Goal: Task Accomplishment & Management: Use online tool/utility

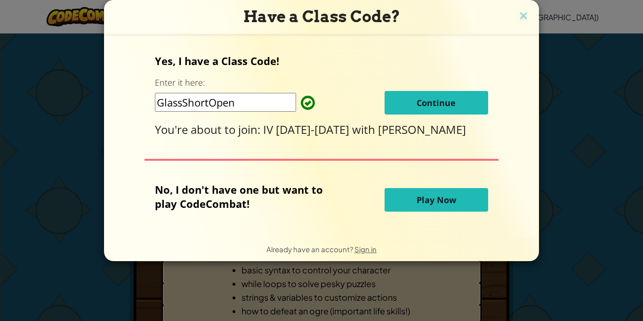
click at [441, 99] on span "Continue" at bounding box center [436, 102] width 39 height 11
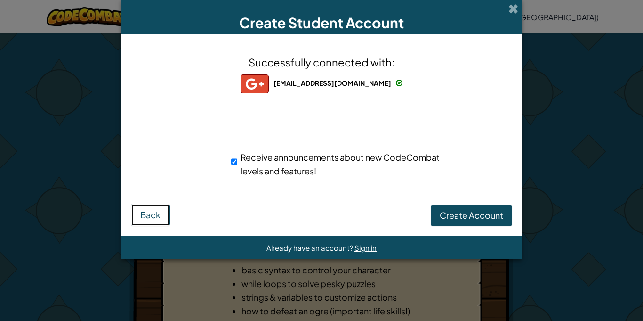
click at [159, 212] on span "Back" at bounding box center [150, 214] width 20 height 11
click at [141, 209] on span "Back" at bounding box center [150, 214] width 20 height 11
click at [132, 206] on button "Back" at bounding box center [150, 214] width 39 height 23
click at [513, 7] on span at bounding box center [514, 9] width 10 height 10
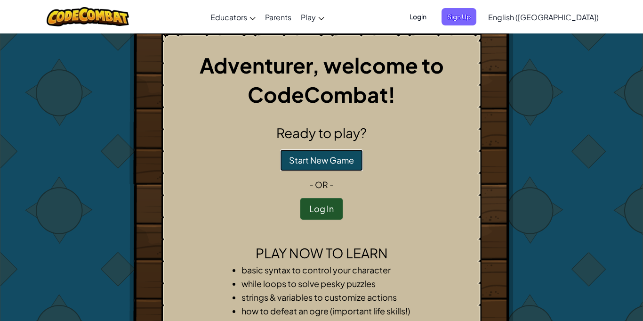
click at [349, 162] on button "Start New Game" at bounding box center [321, 160] width 83 height 22
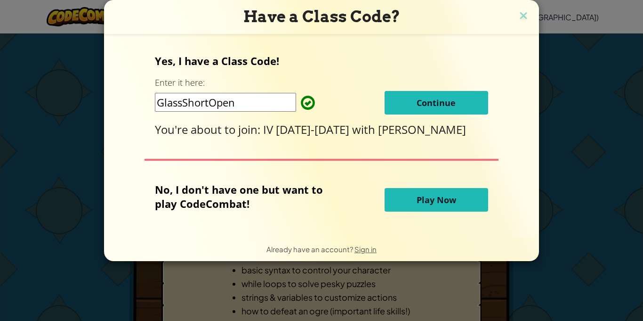
click at [447, 109] on button "Continue" at bounding box center [437, 103] width 104 height 24
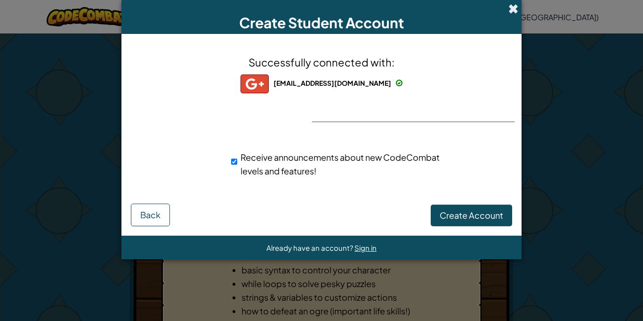
click at [514, 9] on span at bounding box center [514, 9] width 10 height 10
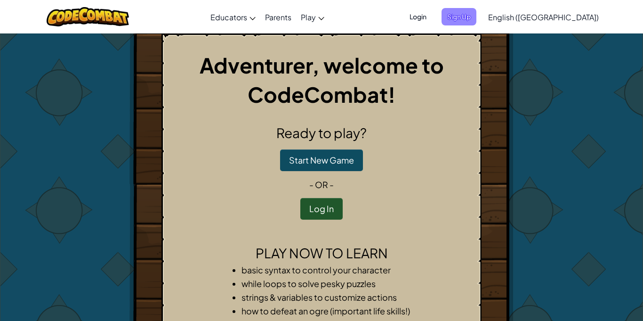
click at [477, 15] on span "Sign Up" at bounding box center [459, 16] width 35 height 17
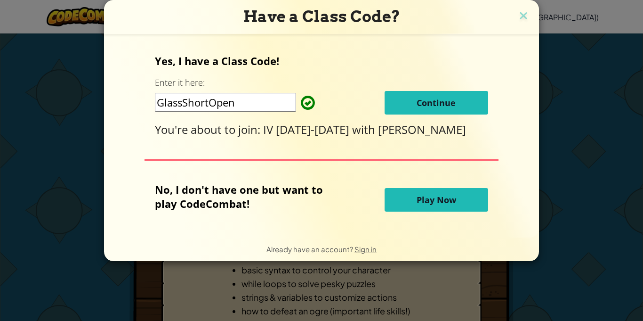
click at [417, 200] on span "Play Now" at bounding box center [437, 199] width 40 height 11
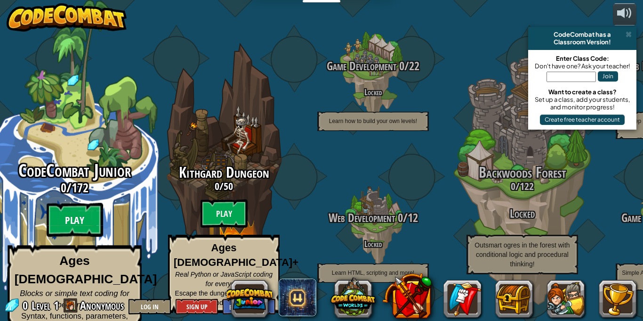
click at [92, 211] on btn "Play" at bounding box center [75, 220] width 57 height 34
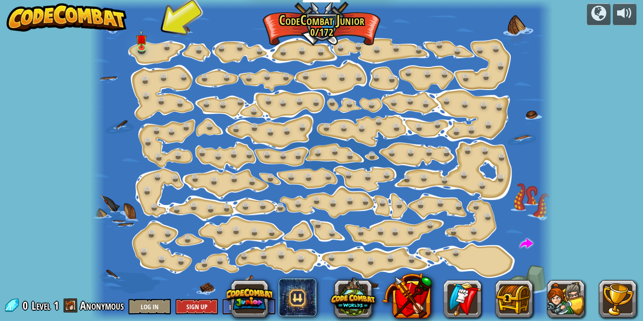
click at [153, 54] on div at bounding box center [321, 160] width 462 height 321
click at [136, 46] on img at bounding box center [141, 34] width 11 height 25
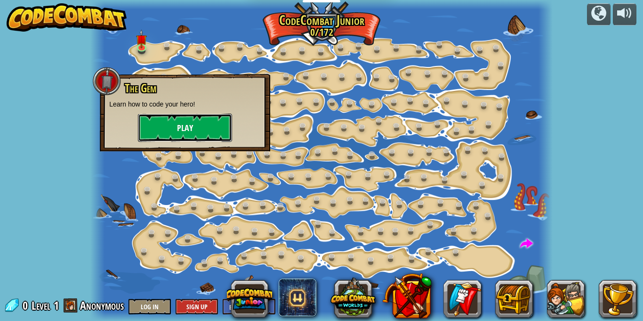
click at [214, 131] on button "Play" at bounding box center [185, 127] width 94 height 28
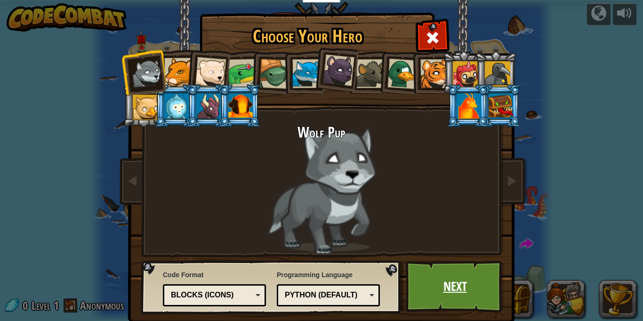
click at [417, 276] on link "Next" at bounding box center [455, 286] width 98 height 52
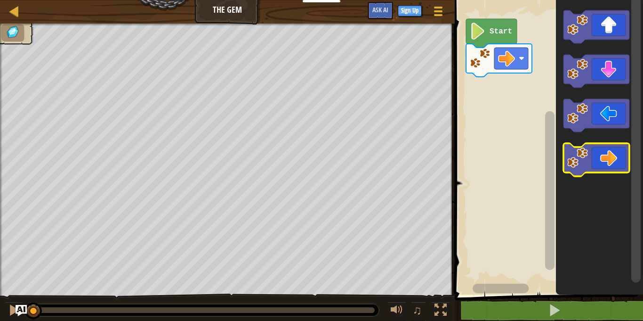
click at [606, 166] on icon "Blockly Workspace" at bounding box center [597, 159] width 66 height 33
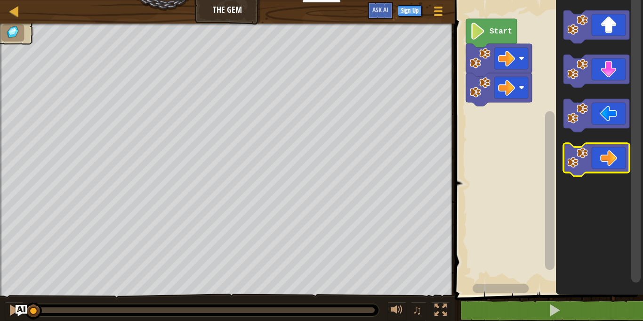
click at [606, 166] on icon "Blockly Workspace" at bounding box center [597, 159] width 66 height 33
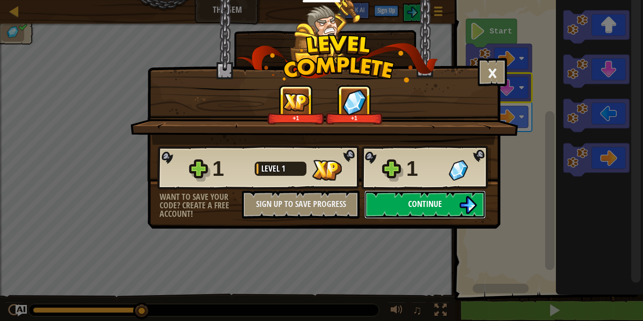
click at [451, 211] on button "Continue" at bounding box center [426, 204] width 122 height 28
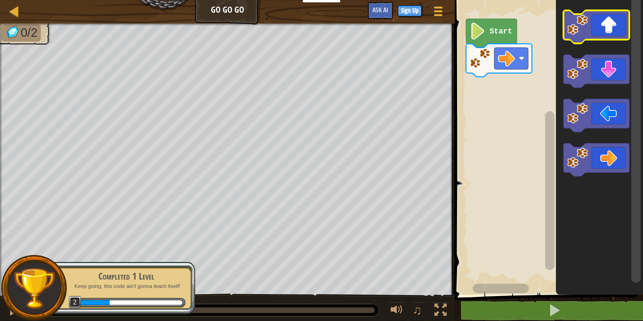
click at [599, 26] on icon "Blockly Workspace" at bounding box center [597, 26] width 66 height 33
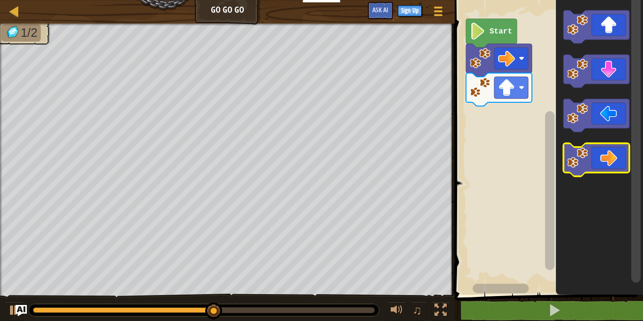
click at [582, 147] on icon "Blockly Workspace" at bounding box center [597, 159] width 66 height 33
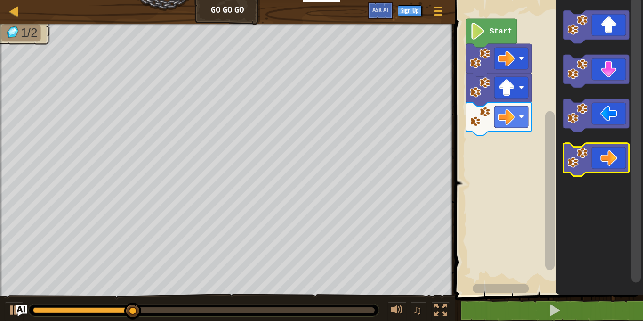
click at [582, 147] on icon "Blockly Workspace" at bounding box center [597, 159] width 66 height 33
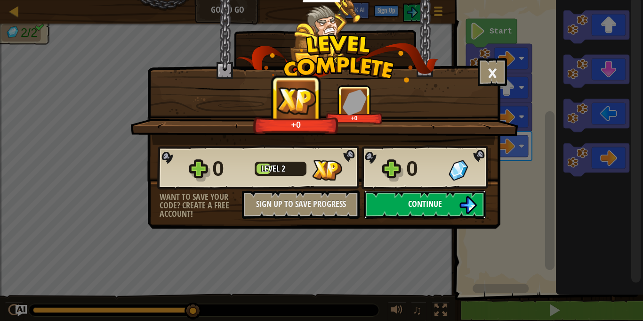
click at [465, 195] on button "Continue" at bounding box center [426, 204] width 122 height 28
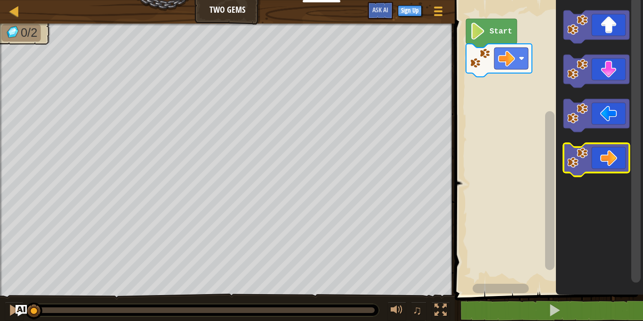
click at [611, 155] on icon "Blockly Workspace" at bounding box center [597, 159] width 66 height 33
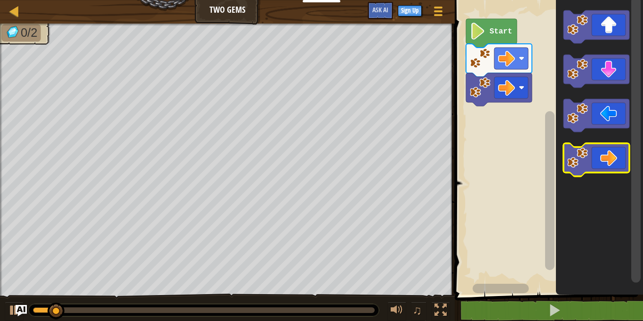
click at [611, 155] on icon "Blockly Workspace" at bounding box center [597, 159] width 66 height 33
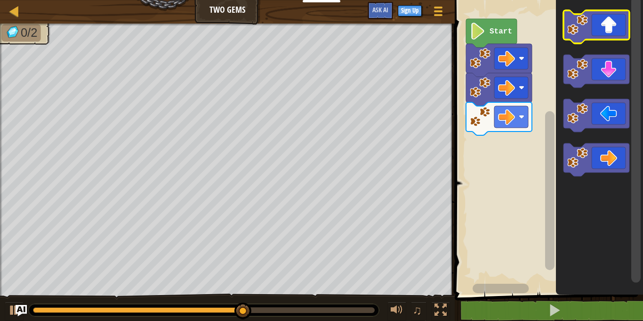
click at [592, 34] on icon "Blockly Workspace" at bounding box center [597, 26] width 66 height 33
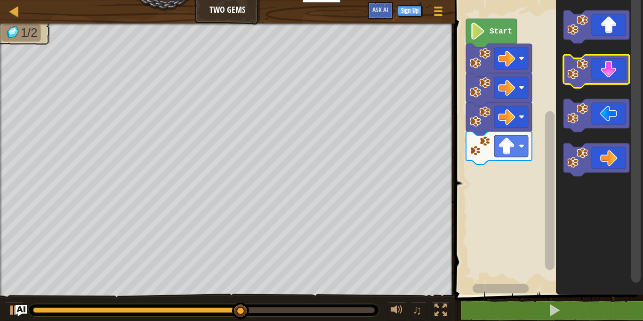
click at [613, 83] on icon "Blockly Workspace" at bounding box center [597, 71] width 66 height 33
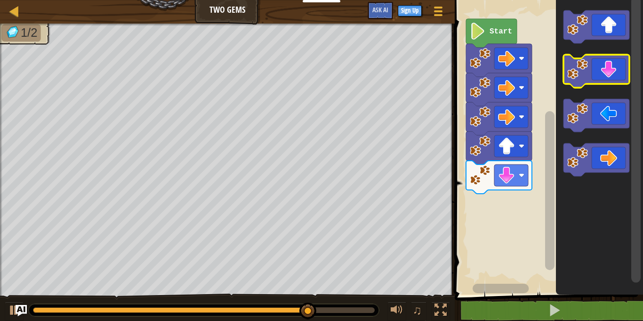
click at [613, 83] on icon "Blockly Workspace" at bounding box center [597, 71] width 66 height 33
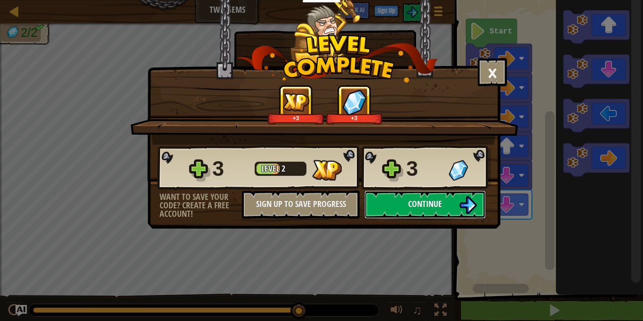
click at [468, 202] on img at bounding box center [468, 205] width 18 height 18
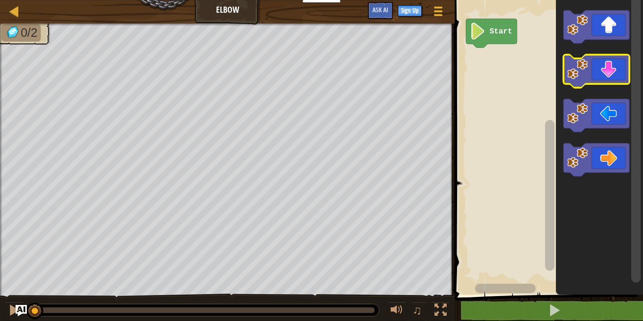
click at [601, 62] on icon "Blockly Workspace" at bounding box center [597, 71] width 66 height 33
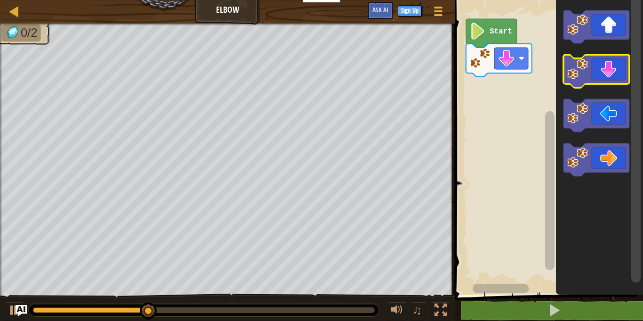
click at [601, 57] on icon "Blockly Workspace" at bounding box center [597, 71] width 66 height 33
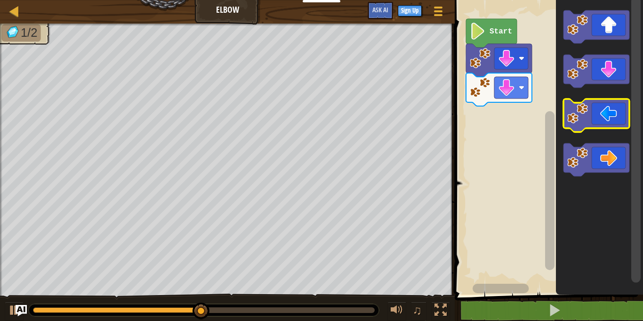
click at [600, 117] on icon "Blockly Workspace" at bounding box center [597, 115] width 66 height 33
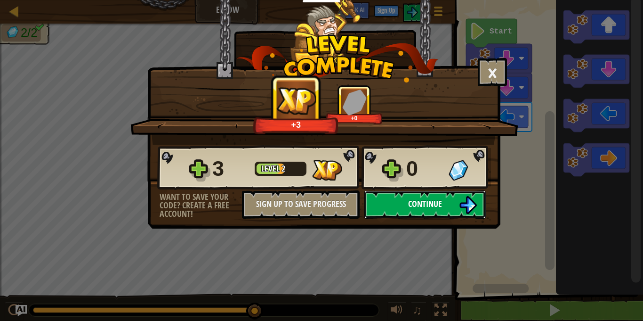
click at [430, 208] on span "Continue" at bounding box center [425, 204] width 34 height 12
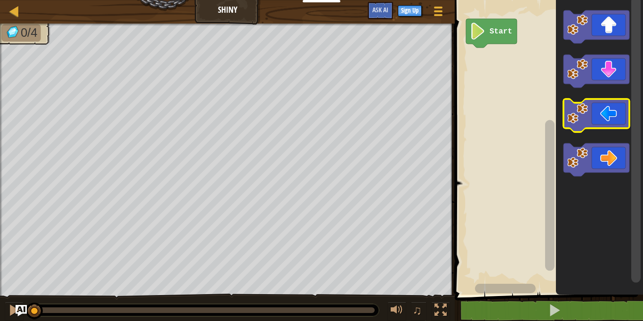
click at [605, 107] on icon "Blockly Workspace" at bounding box center [597, 115] width 66 height 33
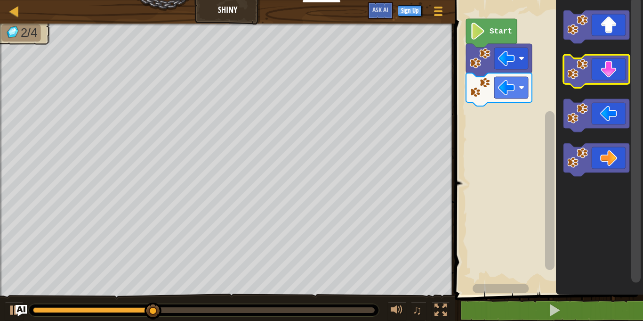
click at [614, 57] on icon "Blockly Workspace" at bounding box center [597, 71] width 66 height 33
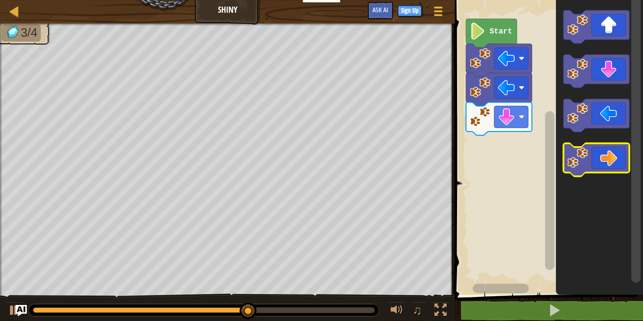
click at [617, 154] on icon "Blockly Workspace" at bounding box center [597, 159] width 66 height 33
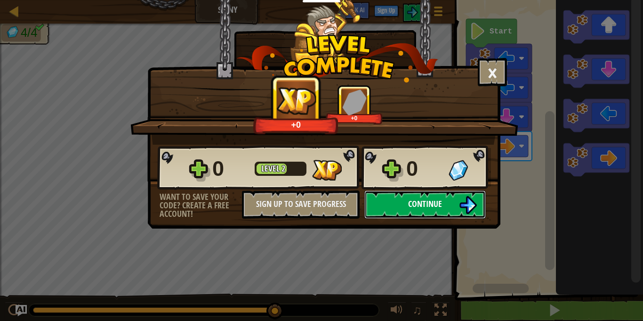
click at [465, 206] on img at bounding box center [468, 205] width 18 height 18
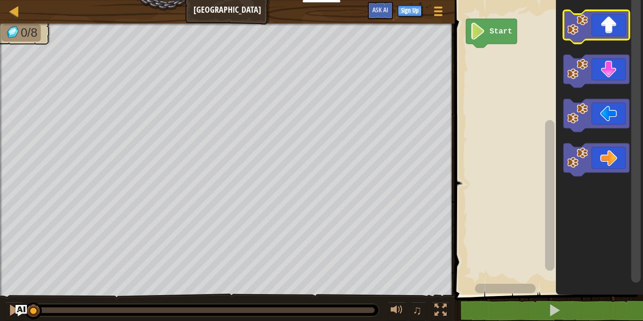
click at [605, 19] on icon "Blockly Workspace" at bounding box center [597, 26] width 66 height 33
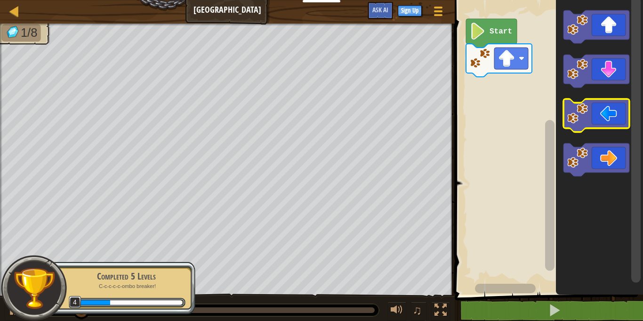
click at [628, 128] on icon "Blockly Workspace" at bounding box center [597, 115] width 66 height 33
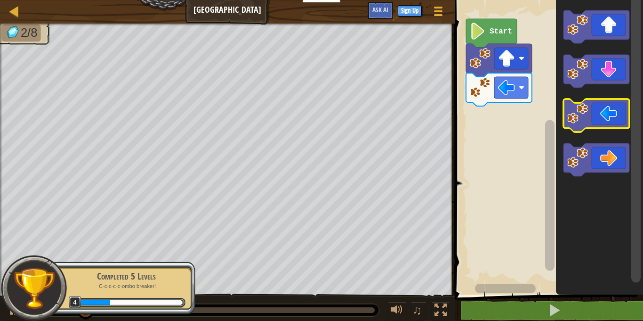
click at [622, 111] on icon "Blockly Workspace" at bounding box center [597, 115] width 66 height 33
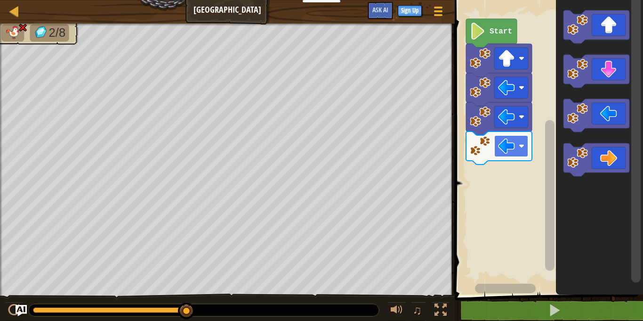
click at [516, 153] on rect "Blockly Workspace" at bounding box center [512, 146] width 34 height 22
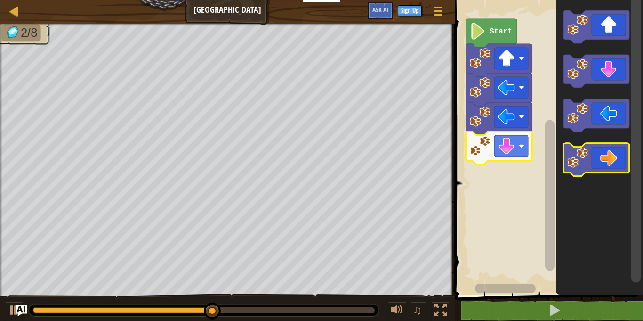
click at [616, 157] on icon "Blockly Workspace" at bounding box center [597, 159] width 66 height 33
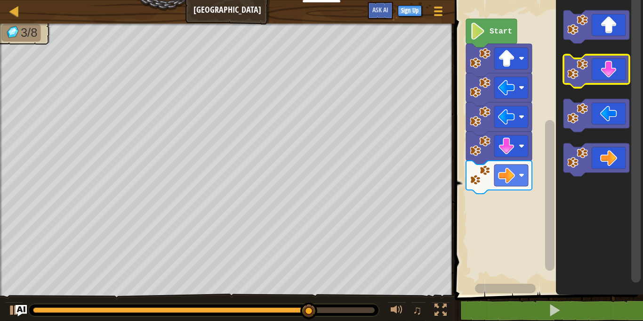
click at [608, 61] on icon "Blockly Workspace" at bounding box center [597, 71] width 66 height 33
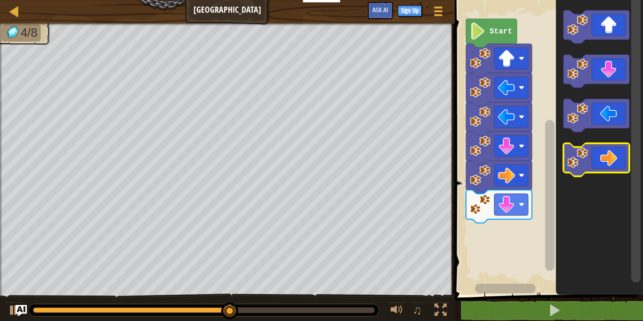
click at [589, 174] on rect "Blockly Workspace" at bounding box center [597, 159] width 66 height 33
click at [589, 177] on icon "Blockly Workspace" at bounding box center [599, 144] width 87 height 299
click at [601, 156] on icon "Blockly Workspace" at bounding box center [597, 159] width 66 height 33
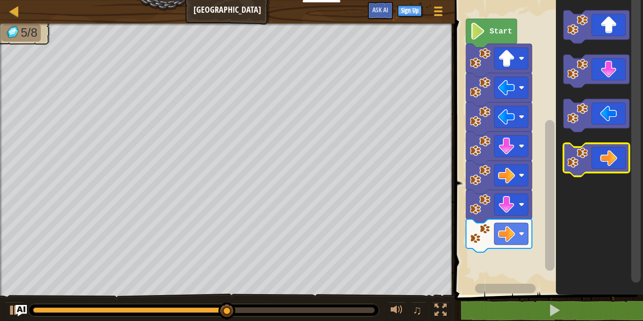
click at [600, 157] on icon "Blockly Workspace" at bounding box center [597, 159] width 66 height 33
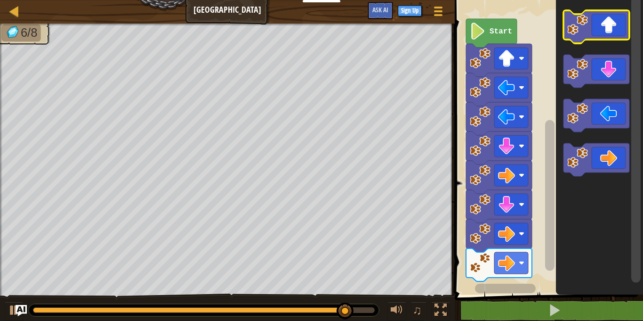
click at [603, 24] on icon "Blockly Workspace" at bounding box center [597, 26] width 66 height 33
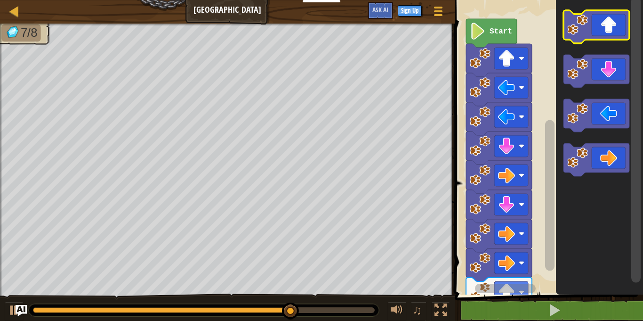
click at [603, 24] on icon "Blockly Workspace" at bounding box center [597, 26] width 66 height 33
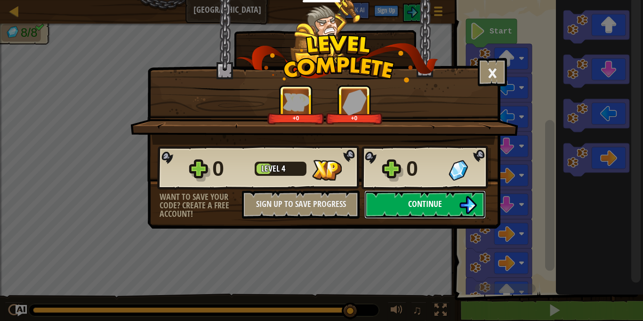
click at [402, 212] on button "Continue" at bounding box center [426, 204] width 122 height 28
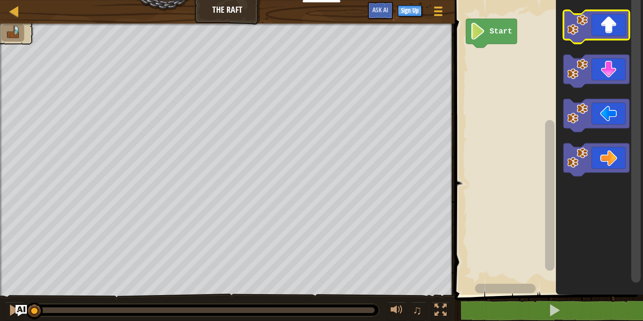
click at [600, 32] on icon "Blockly Workspace" at bounding box center [597, 26] width 66 height 33
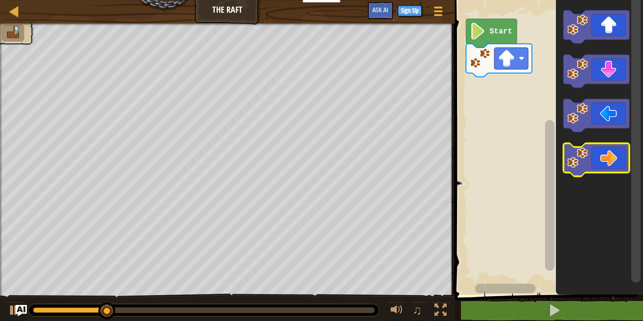
click at [608, 157] on icon "Blockly Workspace" at bounding box center [597, 159] width 66 height 33
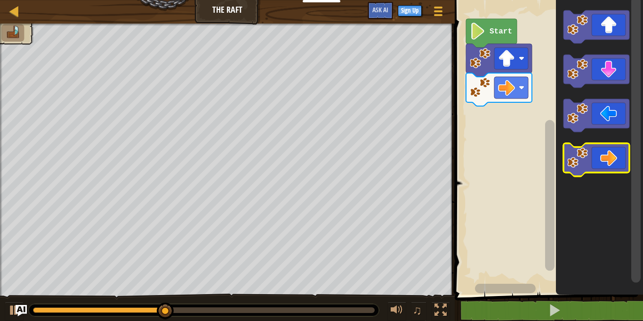
click at [608, 155] on icon "Blockly Workspace" at bounding box center [597, 159] width 66 height 33
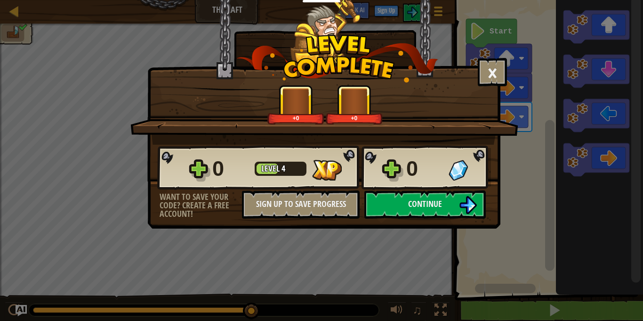
click at [500, 228] on div "× How fun was this level? +0 +0 Reticulating Splines... 0 Level 4 0 Want to sav…" at bounding box center [321, 160] width 643 height 321
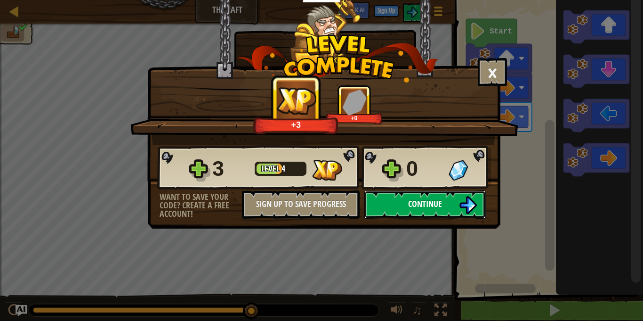
click at [441, 199] on span "Continue" at bounding box center [425, 204] width 34 height 12
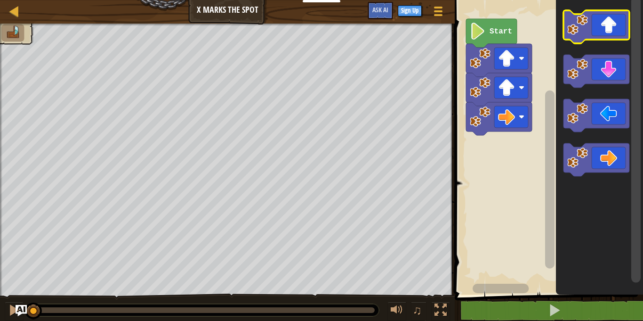
click at [610, 25] on icon "Blockly Workspace" at bounding box center [597, 26] width 66 height 33
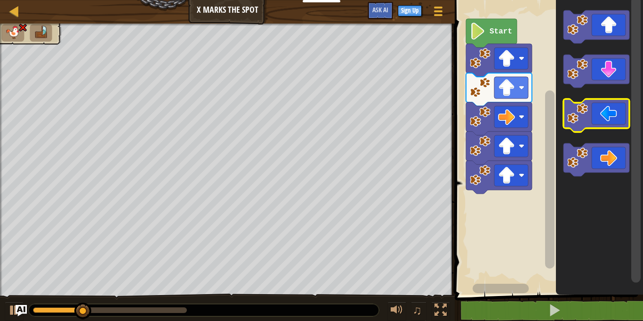
click at [608, 126] on icon "Blockly Workspace" at bounding box center [597, 115] width 66 height 33
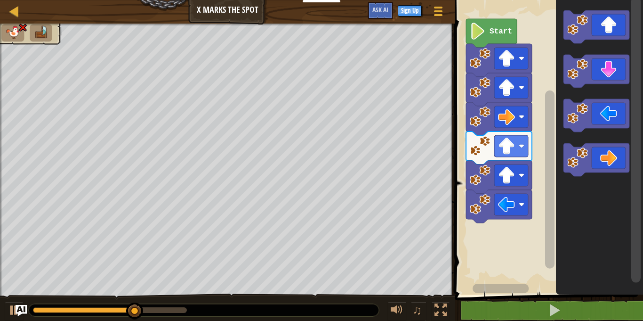
click at [607, 133] on icon "Blockly Workspace" at bounding box center [599, 144] width 87 height 299
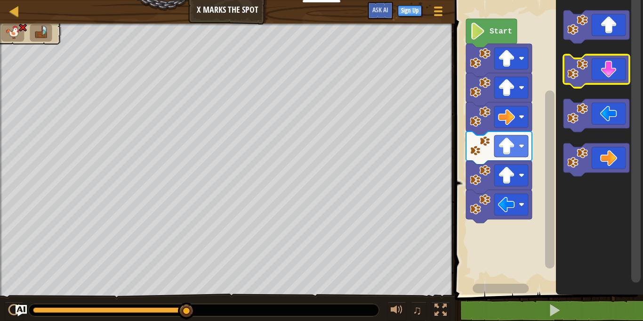
click at [608, 83] on icon "Blockly Workspace" at bounding box center [597, 71] width 66 height 33
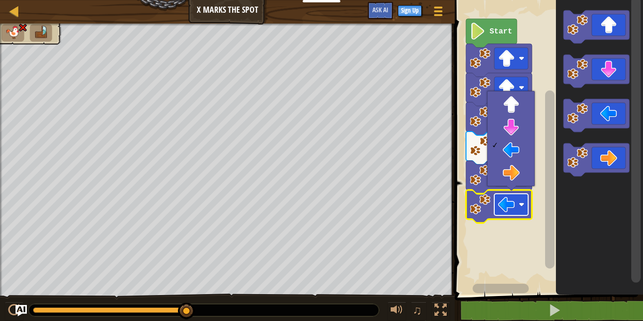
click at [520, 213] on rect "Blockly Workspace" at bounding box center [512, 205] width 34 height 22
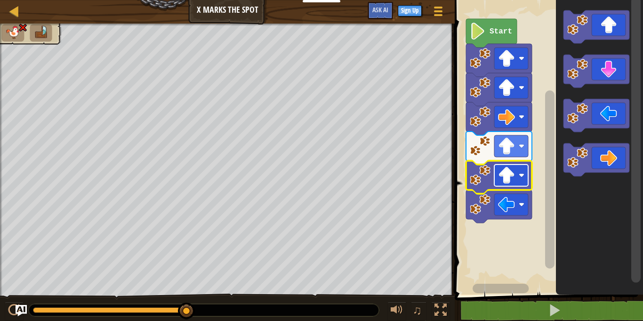
click at [495, 180] on rect "Blockly Workspace" at bounding box center [512, 175] width 34 height 22
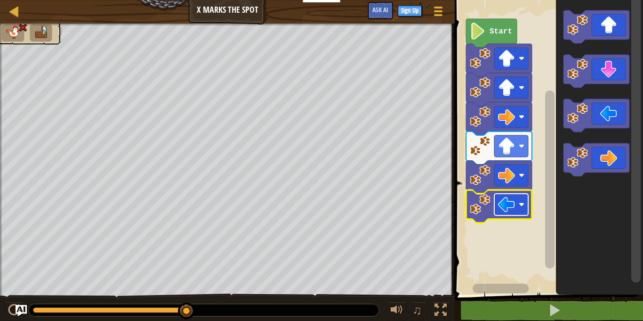
click at [517, 210] on rect "Blockly Workspace" at bounding box center [512, 205] width 34 height 22
click at [517, 145] on rect "Blockly Workspace" at bounding box center [512, 146] width 34 height 22
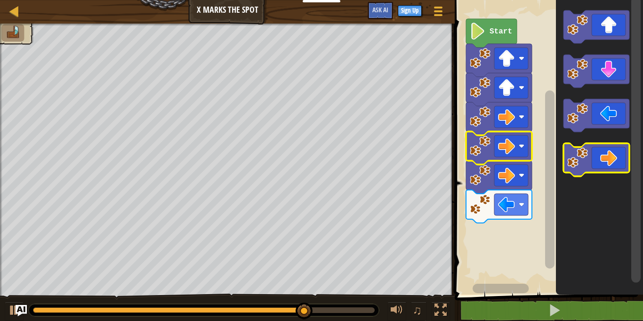
click at [624, 152] on icon "Blockly Workspace" at bounding box center [597, 159] width 66 height 33
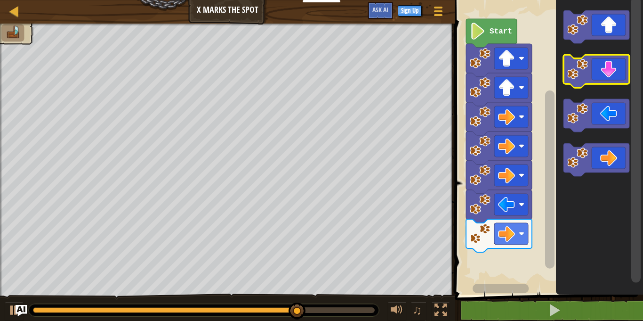
click at [616, 69] on icon "Blockly Workspace" at bounding box center [597, 71] width 66 height 33
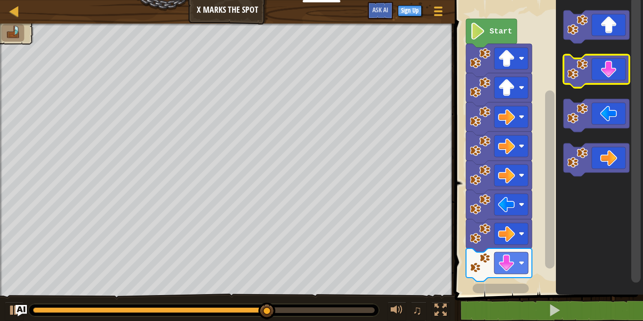
click at [616, 69] on icon "Blockly Workspace" at bounding box center [597, 71] width 66 height 33
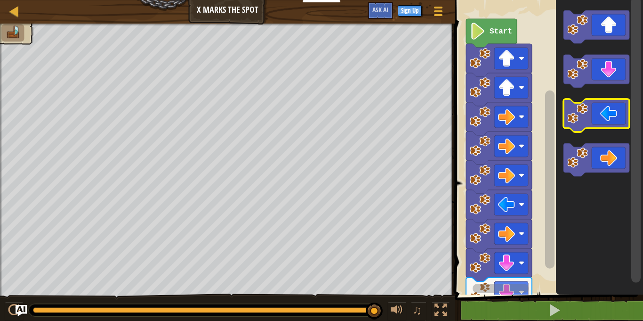
click at [599, 103] on icon "Blockly Workspace" at bounding box center [597, 115] width 66 height 33
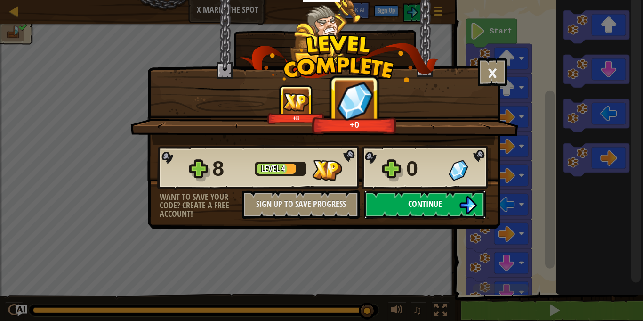
click at [427, 210] on button "Continue" at bounding box center [426, 204] width 122 height 28
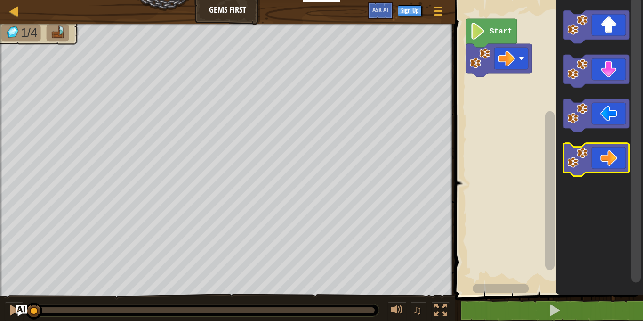
click at [628, 165] on icon "Blockly Workspace" at bounding box center [597, 159] width 66 height 33
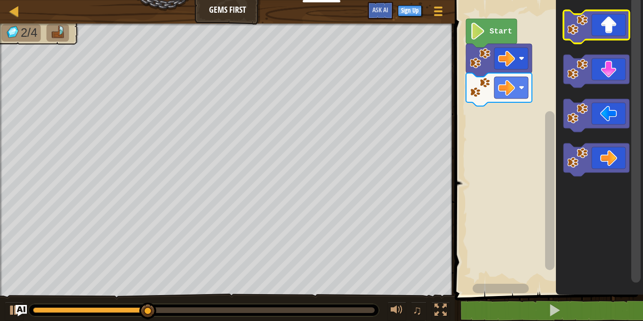
click at [620, 15] on icon "Blockly Workspace" at bounding box center [597, 26] width 66 height 33
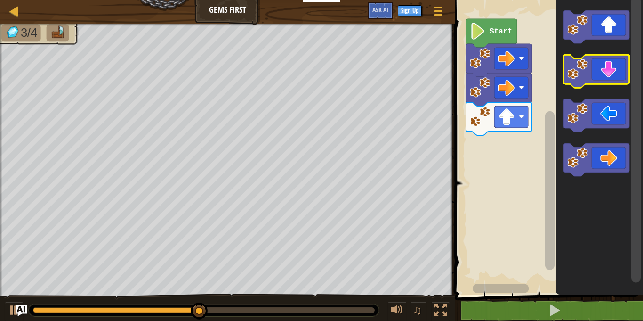
click at [616, 79] on icon "Blockly Workspace" at bounding box center [597, 71] width 66 height 33
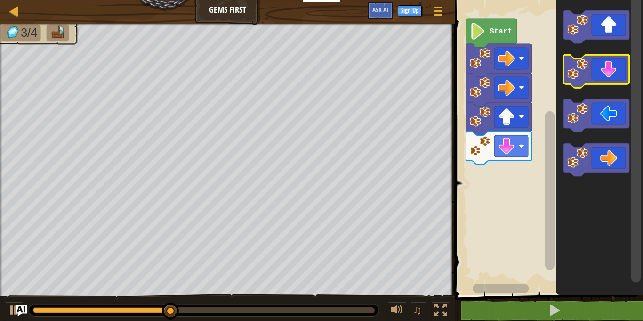
click at [616, 80] on icon "Blockly Workspace" at bounding box center [597, 71] width 66 height 33
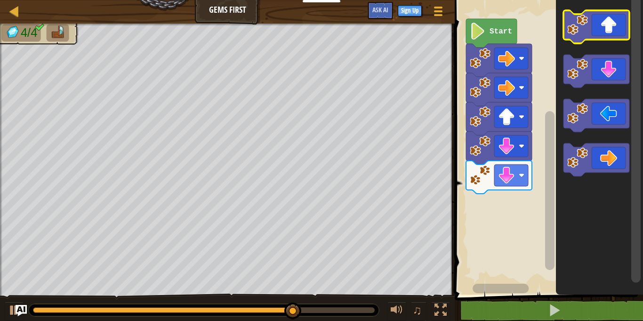
click at [622, 33] on icon "Blockly Workspace" at bounding box center [597, 26] width 66 height 33
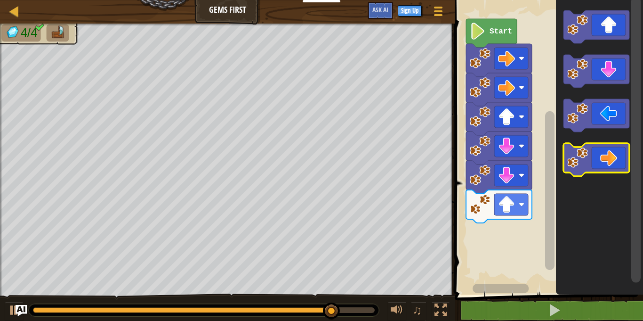
click at [608, 148] on icon "Blockly Workspace" at bounding box center [597, 159] width 66 height 33
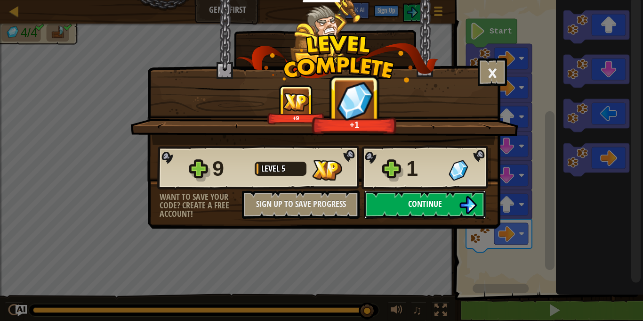
click at [443, 211] on button "Continue" at bounding box center [426, 204] width 122 height 28
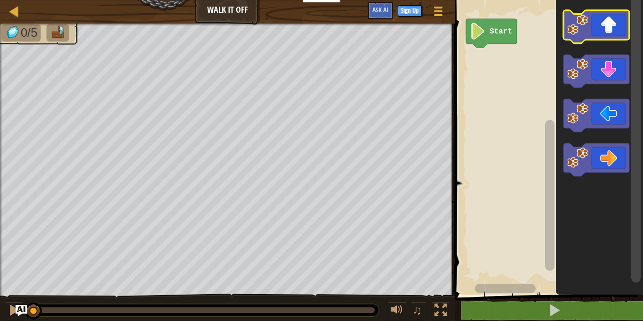
click at [619, 22] on icon "Blockly Workspace" at bounding box center [597, 26] width 66 height 33
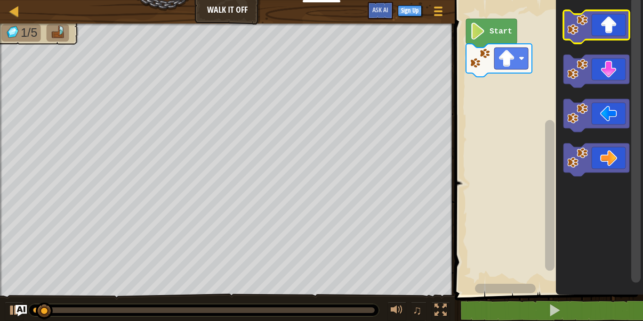
click at [619, 21] on icon "Blockly Workspace" at bounding box center [597, 26] width 66 height 33
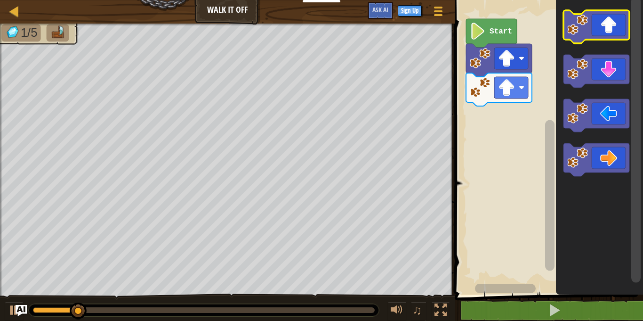
click at [619, 21] on icon "Blockly Workspace" at bounding box center [597, 26] width 66 height 33
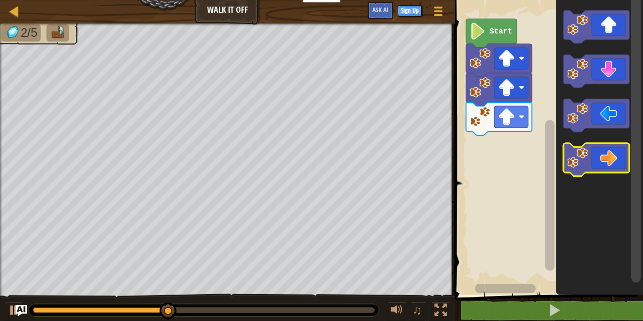
click at [614, 154] on icon "Blockly Workspace" at bounding box center [597, 159] width 66 height 33
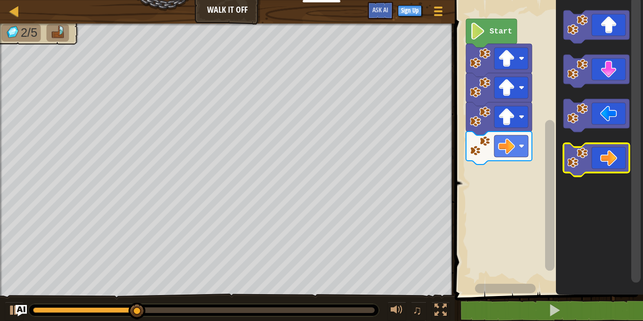
click at [614, 154] on icon "Blockly Workspace" at bounding box center [597, 159] width 66 height 33
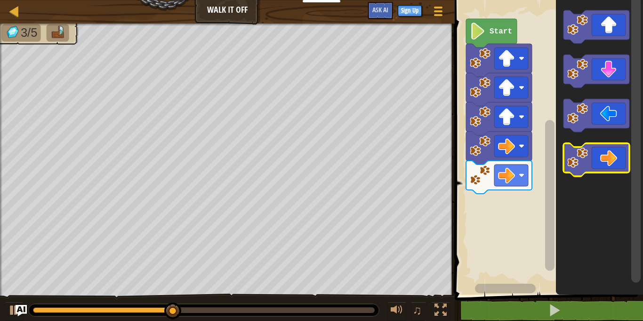
click at [616, 155] on icon "Blockly Workspace" at bounding box center [597, 159] width 66 height 33
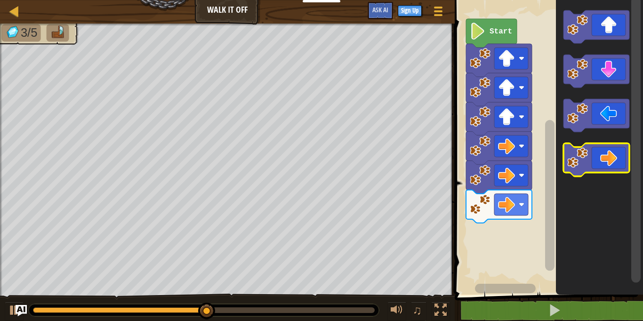
click at [617, 160] on icon "Blockly Workspace" at bounding box center [597, 159] width 66 height 33
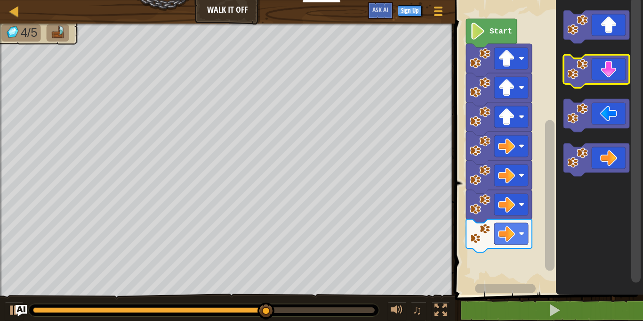
click at [618, 81] on icon "Blockly Workspace" at bounding box center [597, 71] width 66 height 33
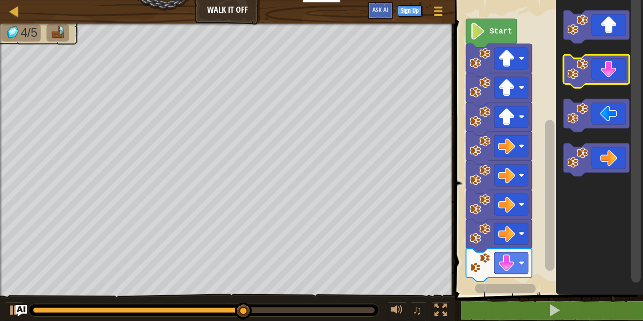
click at [618, 81] on icon "Blockly Workspace" at bounding box center [597, 71] width 66 height 33
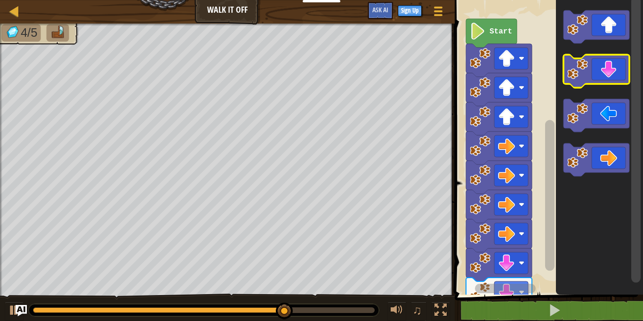
click at [618, 81] on icon "Blockly Workspace" at bounding box center [597, 71] width 66 height 33
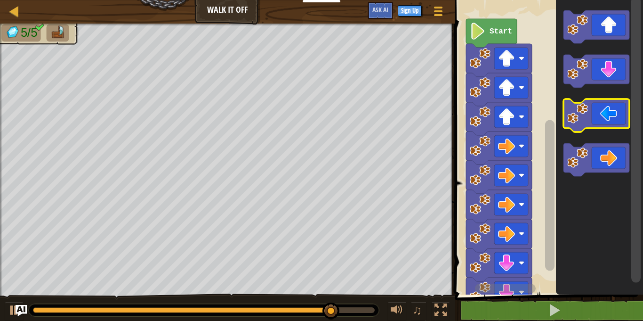
click at [605, 125] on icon "Blockly Workspace" at bounding box center [597, 115] width 66 height 33
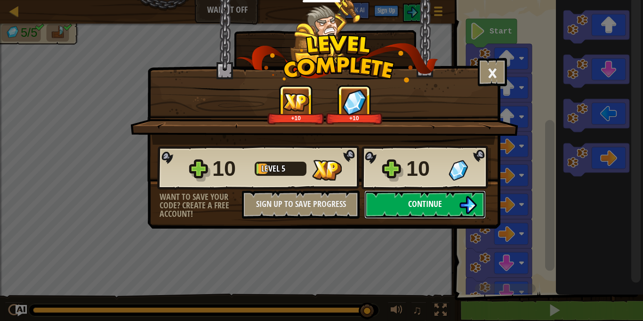
click at [459, 207] on img at bounding box center [468, 205] width 18 height 18
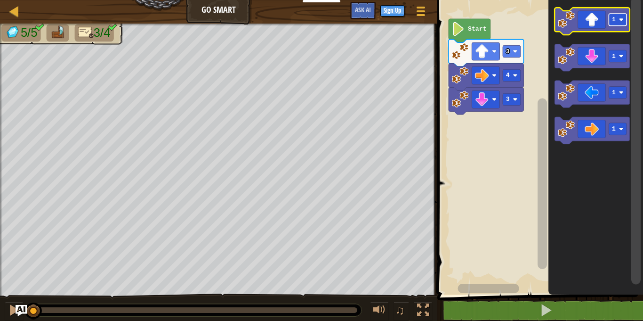
click at [616, 20] on text "1" at bounding box center [614, 19] width 4 height 7
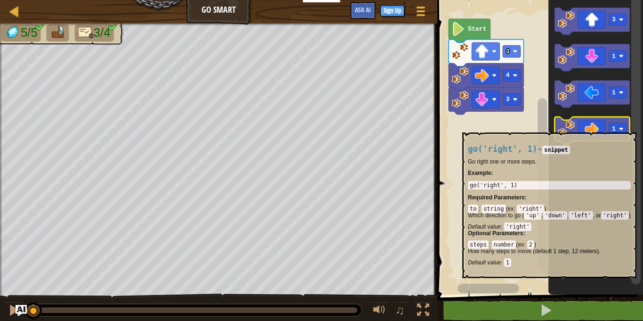
click at [599, 126] on icon "Blockly Workspace" at bounding box center [592, 130] width 75 height 27
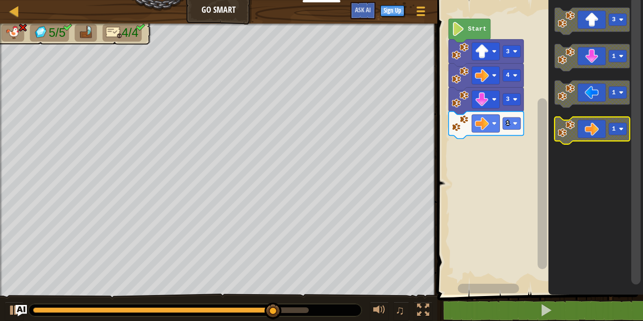
click at [626, 121] on icon "Blockly Workspace" at bounding box center [592, 130] width 75 height 27
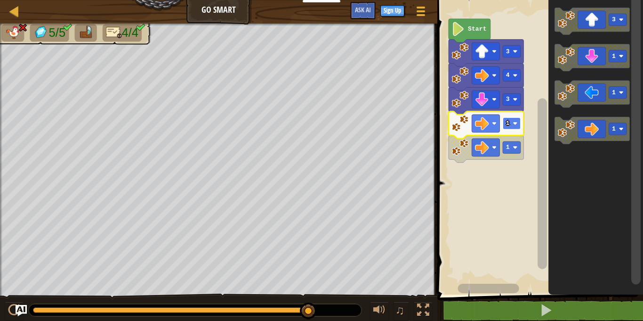
click at [510, 125] on rect "Blockly Workspace" at bounding box center [512, 123] width 18 height 12
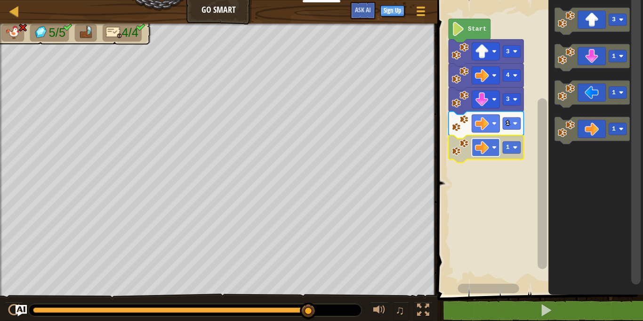
click at [478, 148] on image "Blockly Workspace" at bounding box center [482, 147] width 14 height 14
click at [489, 121] on rect "Blockly Workspace" at bounding box center [486, 123] width 28 height 18
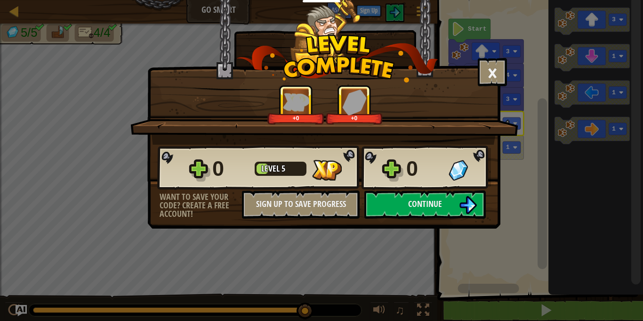
click at [498, 193] on div "0 Level 5 0 Want to save your code? Create a free account! Sign Up to Save Prog…" at bounding box center [324, 182] width 352 height 74
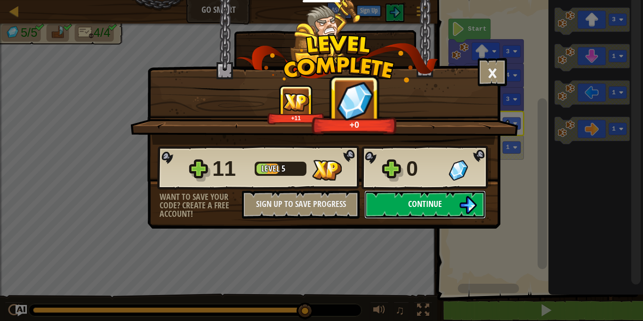
click at [475, 200] on img at bounding box center [468, 205] width 18 height 18
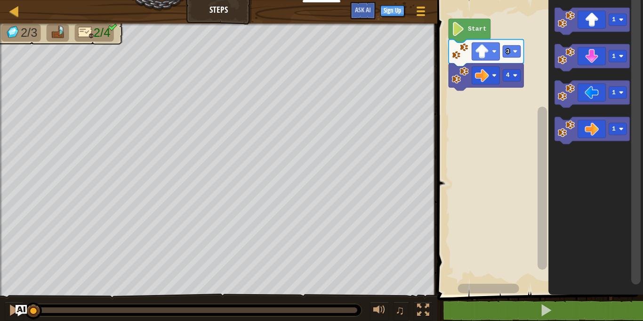
click at [459, 33] on image "Blockly Workspace" at bounding box center [458, 29] width 13 height 14
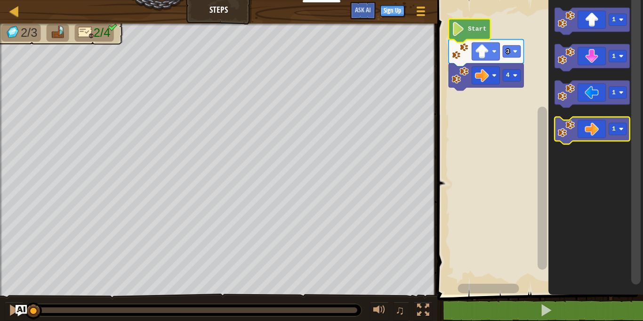
click at [581, 130] on icon "Blockly Workspace" at bounding box center [592, 130] width 75 height 27
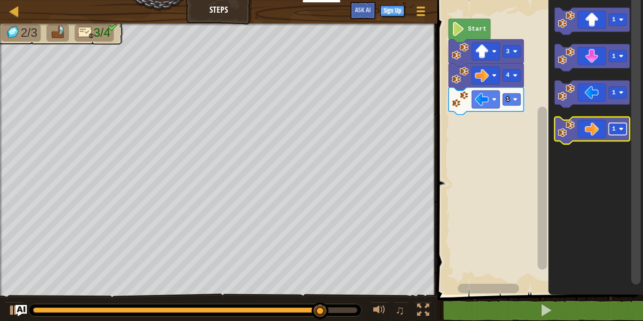
click at [622, 127] on image "Blockly Workspace" at bounding box center [621, 129] width 5 height 5
click at [579, 121] on icon "Blockly Workspace" at bounding box center [592, 130] width 75 height 27
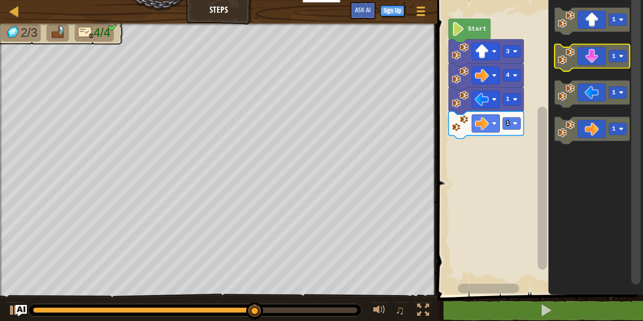
click at [621, 53] on rect "Blockly Workspace" at bounding box center [618, 56] width 18 height 12
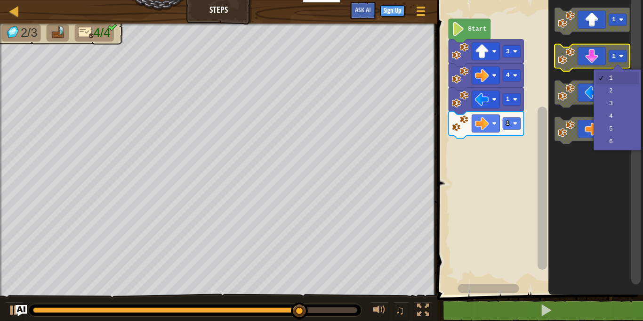
click at [594, 58] on icon "Blockly Workspace" at bounding box center [592, 57] width 75 height 27
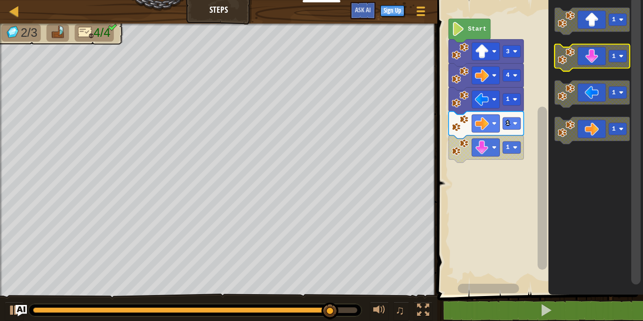
click at [593, 57] on icon "Blockly Workspace" at bounding box center [592, 57] width 75 height 27
click at [589, 60] on icon "Blockly Workspace" at bounding box center [592, 57] width 75 height 27
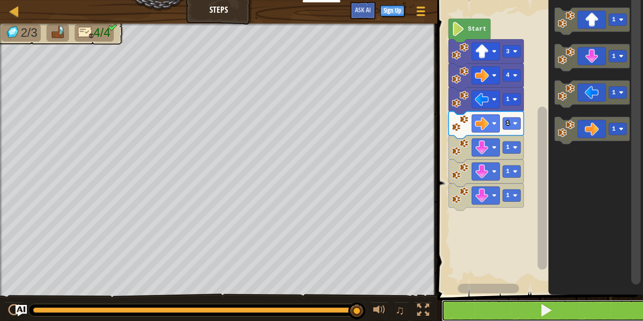
click at [543, 304] on span at bounding box center [546, 309] width 13 height 13
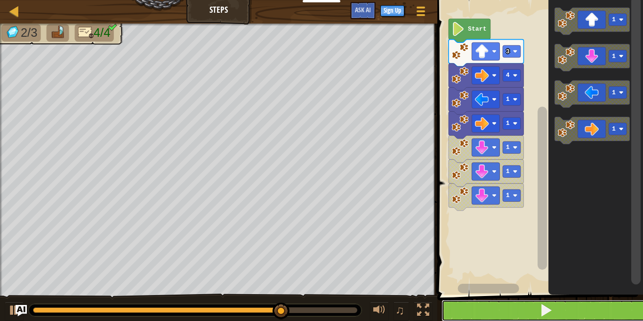
click at [571, 304] on button at bounding box center [546, 311] width 209 height 22
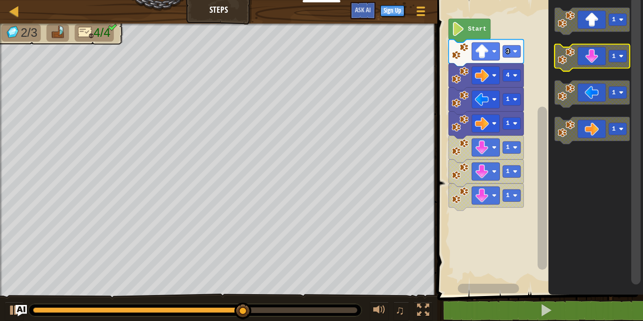
click at [593, 64] on icon "Blockly Workspace" at bounding box center [592, 57] width 75 height 27
click at [593, 68] on rect "Blockly Workspace" at bounding box center [592, 57] width 75 height 27
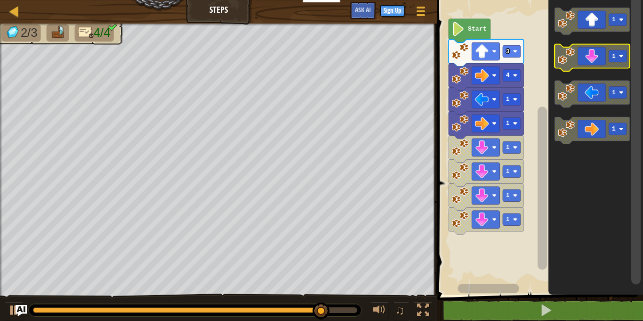
click at [593, 52] on icon "Blockly Workspace" at bounding box center [592, 57] width 75 height 27
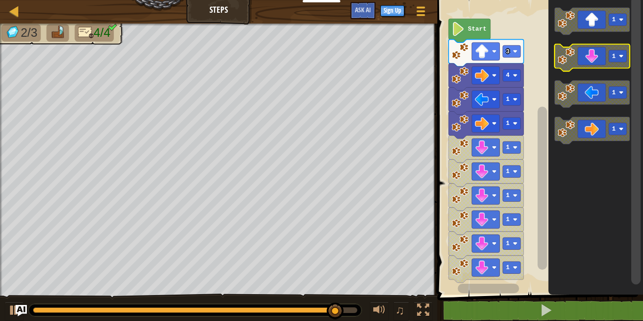
click at [593, 52] on icon "Blockly Workspace" at bounding box center [592, 57] width 75 height 27
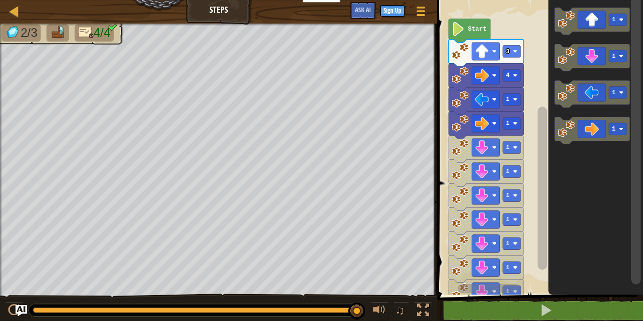
click at [472, 28] on text "Start" at bounding box center [477, 28] width 18 height 7
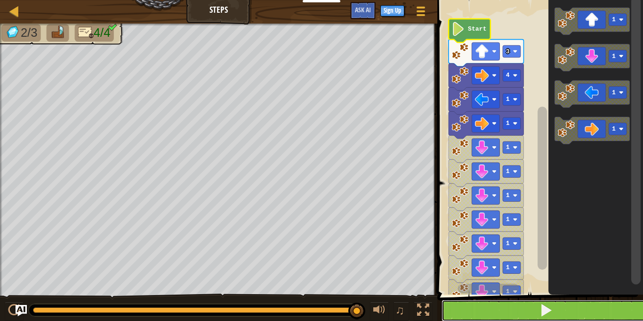
click at [517, 319] on button at bounding box center [546, 311] width 209 height 22
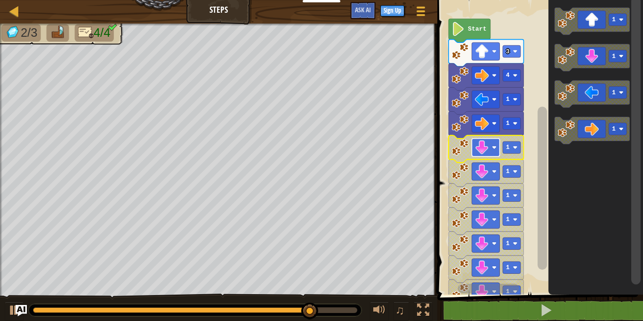
click at [491, 142] on rect "Blockly Workspace" at bounding box center [486, 147] width 28 height 18
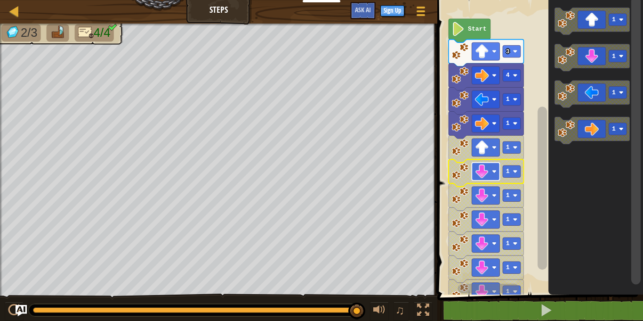
click at [483, 180] on rect "Blockly Workspace" at bounding box center [486, 171] width 28 height 18
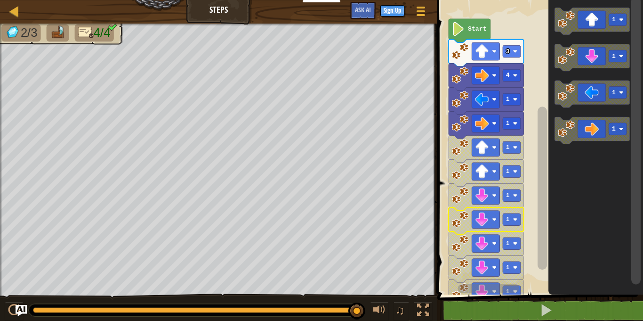
click at [491, 210] on icon "Blockly Workspace" at bounding box center [486, 220] width 75 height 27
click at [494, 233] on icon "Blockly Workspace" at bounding box center [486, 244] width 75 height 27
click at [493, 228] on icon "Blockly Workspace" at bounding box center [486, 220] width 75 height 27
click at [495, 238] on rect "Blockly Workspace" at bounding box center [486, 244] width 28 height 18
click at [490, 255] on icon "Blockly Workspace" at bounding box center [486, 244] width 75 height 27
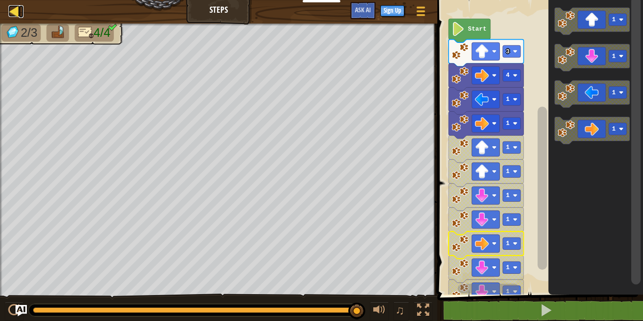
click at [12, 7] on div at bounding box center [14, 11] width 12 height 12
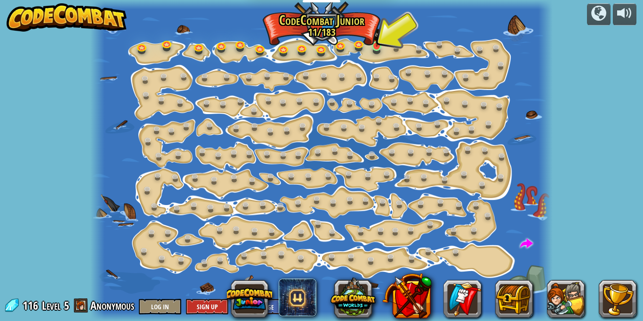
click at [381, 46] on img at bounding box center [377, 34] width 11 height 25
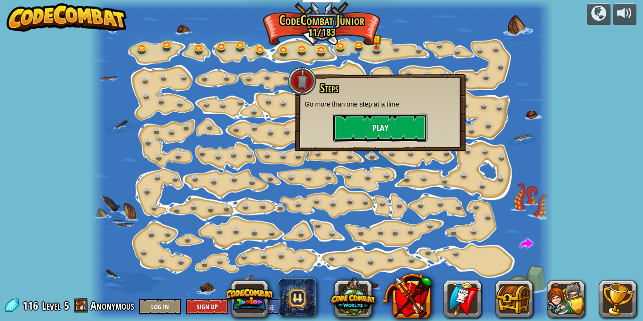
click at [384, 124] on button "Play" at bounding box center [380, 127] width 94 height 28
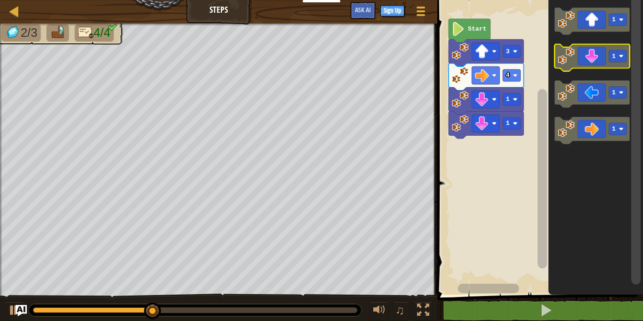
click at [595, 64] on icon "Blockly Workspace" at bounding box center [592, 57] width 75 height 27
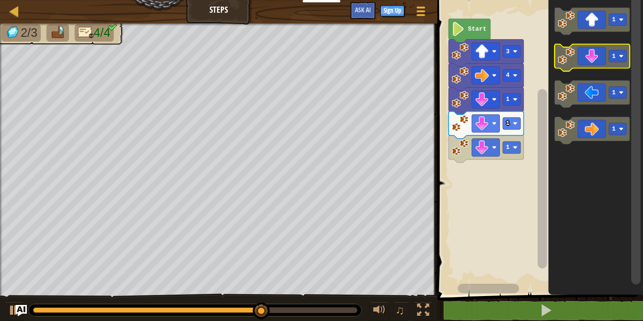
click at [592, 58] on icon "Blockly Workspace" at bounding box center [592, 57] width 75 height 27
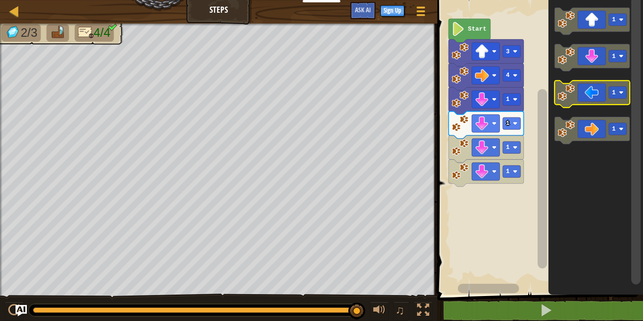
click at [589, 93] on icon "Blockly Workspace" at bounding box center [592, 94] width 75 height 27
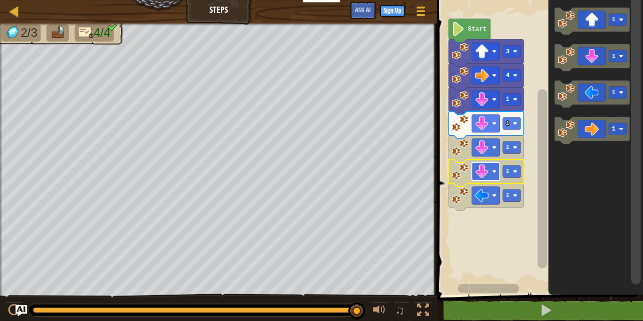
click at [490, 178] on rect "Blockly Workspace" at bounding box center [486, 171] width 28 height 18
click at [509, 144] on text "1" at bounding box center [508, 147] width 4 height 7
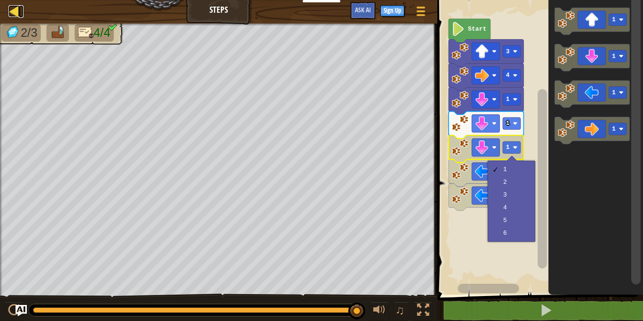
click at [17, 10] on div at bounding box center [14, 11] width 12 height 12
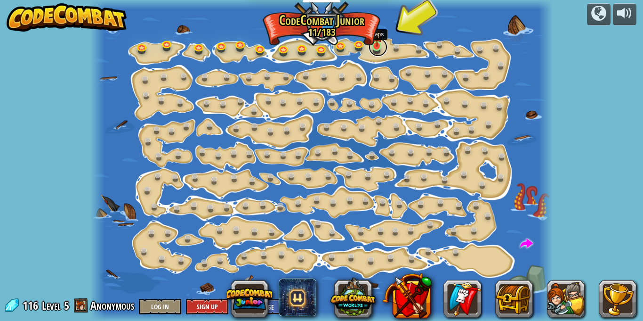
click at [374, 48] on link at bounding box center [378, 47] width 19 height 19
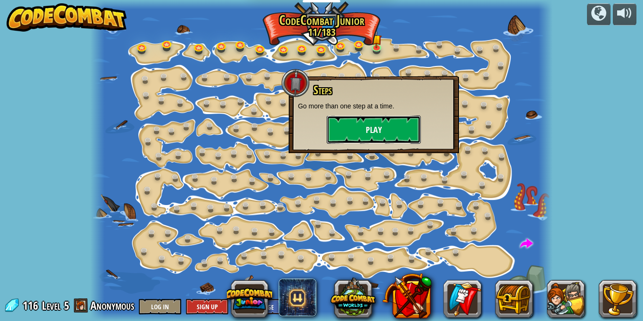
click at [405, 134] on button "Play" at bounding box center [374, 129] width 94 height 28
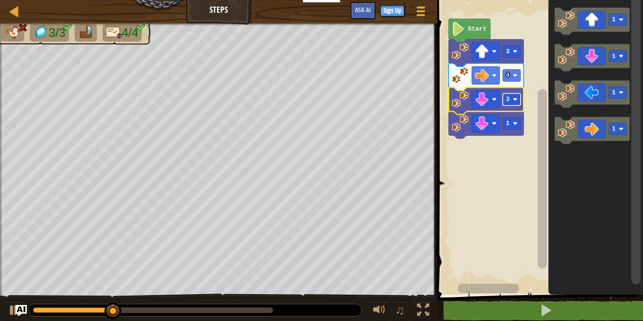
click at [512, 97] on rect "Blockly Workspace" at bounding box center [512, 99] width 18 height 12
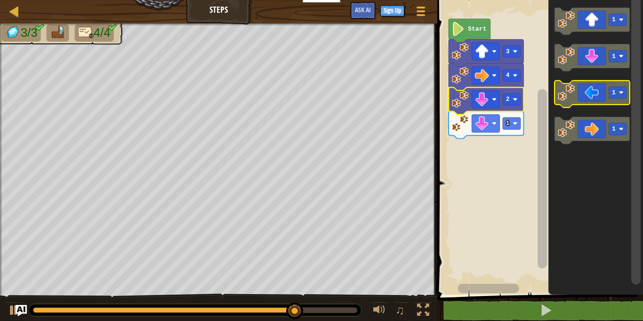
click at [591, 99] on icon "Blockly Workspace" at bounding box center [592, 94] width 75 height 27
